Goal: Entertainment & Leisure: Consume media (video, audio)

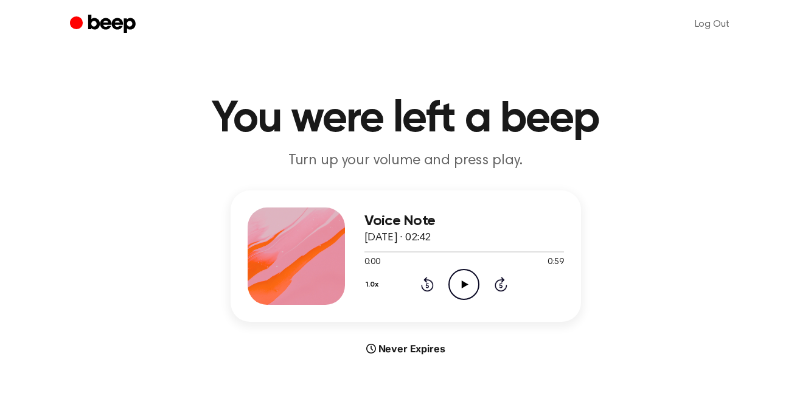
click at [462, 282] on icon at bounding box center [465, 284] width 7 height 8
click at [469, 286] on icon "Pause Audio" at bounding box center [463, 284] width 31 height 31
click at [469, 286] on icon "Play Audio" at bounding box center [463, 284] width 31 height 31
click at [469, 286] on icon "Pause Audio" at bounding box center [463, 284] width 31 height 31
click at [467, 286] on icon "Play Audio" at bounding box center [463, 284] width 31 height 31
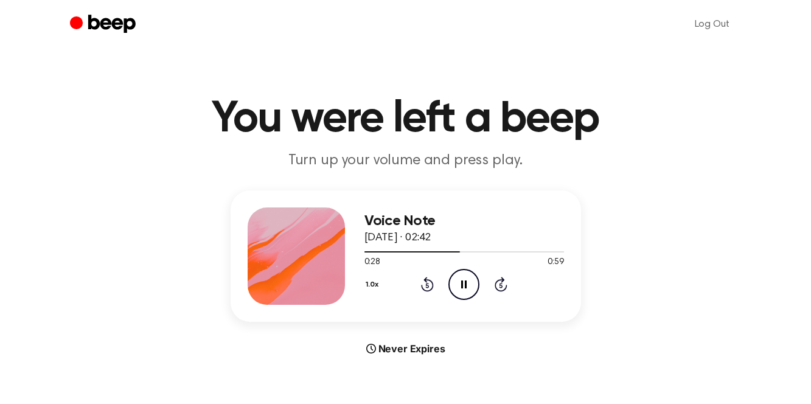
click at [467, 286] on icon "Pause Audio" at bounding box center [463, 284] width 31 height 31
click at [463, 282] on icon at bounding box center [465, 284] width 7 height 8
click at [464, 283] on icon "Pause Audio" at bounding box center [463, 284] width 31 height 31
click at [461, 290] on icon "Play Audio" at bounding box center [463, 284] width 31 height 31
click at [461, 290] on icon "Pause Audio" at bounding box center [463, 284] width 31 height 31
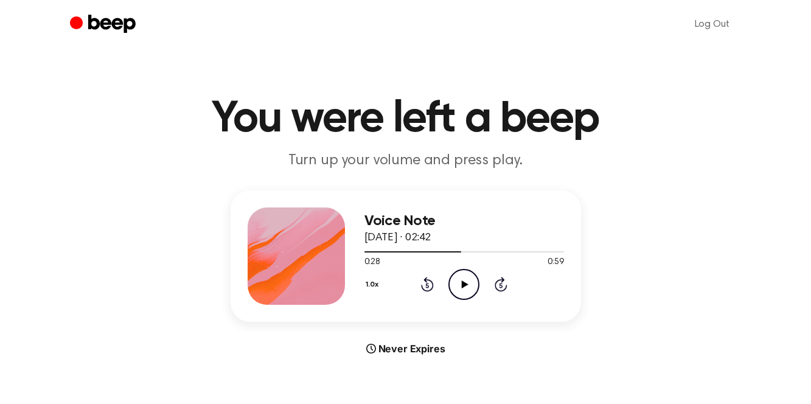
click at [461, 290] on icon "Play Audio" at bounding box center [463, 284] width 31 height 31
click at [459, 286] on icon "Pause Audio" at bounding box center [463, 284] width 31 height 31
click at [459, 280] on icon "Play Audio" at bounding box center [463, 284] width 31 height 31
click at [466, 288] on icon "Play Audio" at bounding box center [463, 284] width 31 height 31
click at [464, 283] on icon "Pause Audio" at bounding box center [463, 284] width 31 height 31
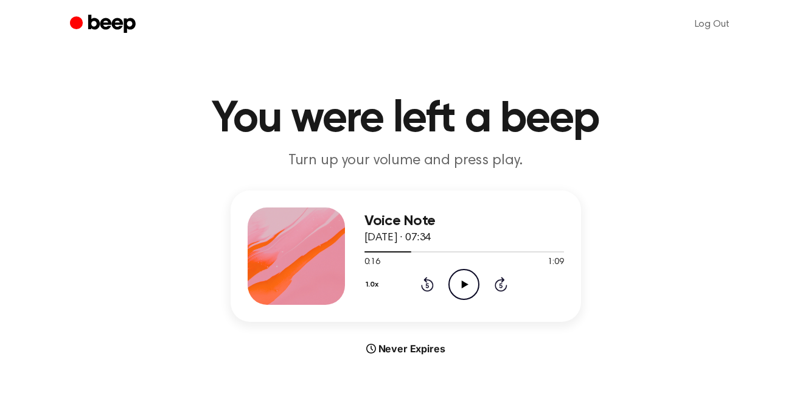
click at [461, 289] on icon "Play Audio" at bounding box center [463, 284] width 31 height 31
click at [467, 284] on icon "Pause Audio" at bounding box center [463, 284] width 31 height 31
click at [467, 284] on icon at bounding box center [465, 284] width 7 height 8
